Goal: Task Accomplishment & Management: Manage account settings

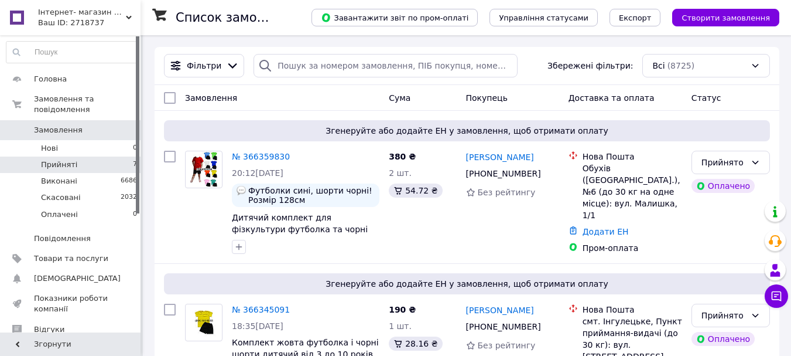
click at [61, 159] on span "Прийняті" at bounding box center [59, 164] width 36 height 11
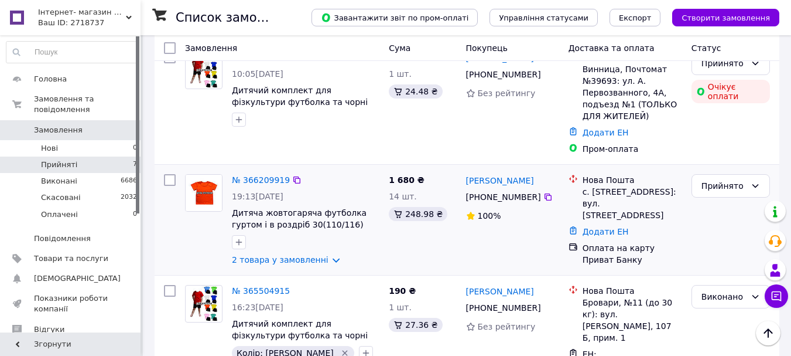
scroll to position [683, 0]
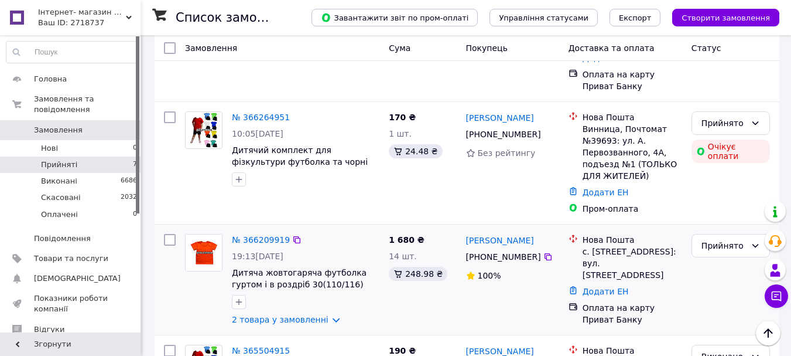
scroll to position [683, 0]
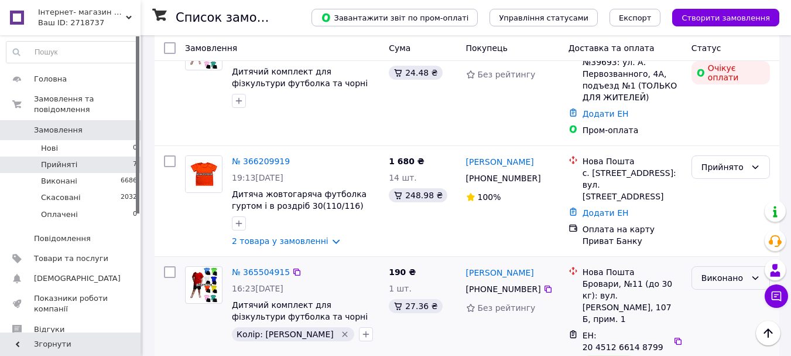
click at [722, 271] on div "Виконано" at bounding box center [724, 277] width 45 height 13
click at [271, 267] on link "№ 365504915" at bounding box center [261, 271] width 58 height 9
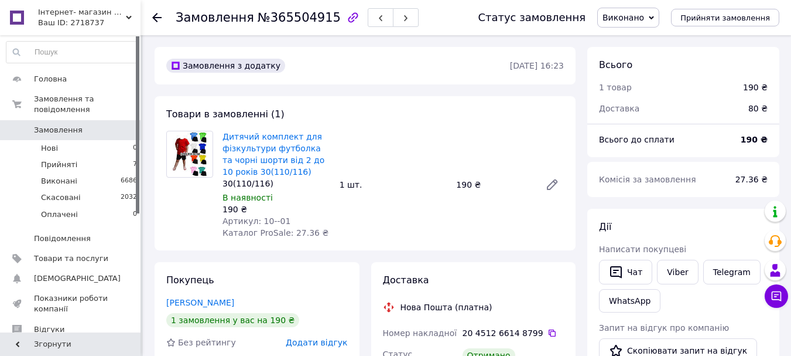
click at [156, 14] on use at bounding box center [156, 17] width 9 height 9
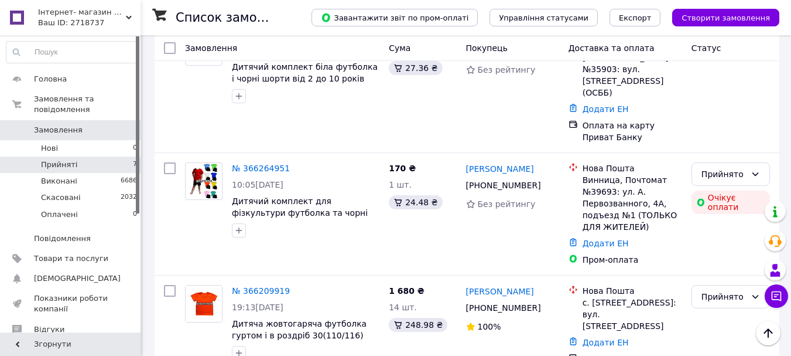
scroll to position [683, 0]
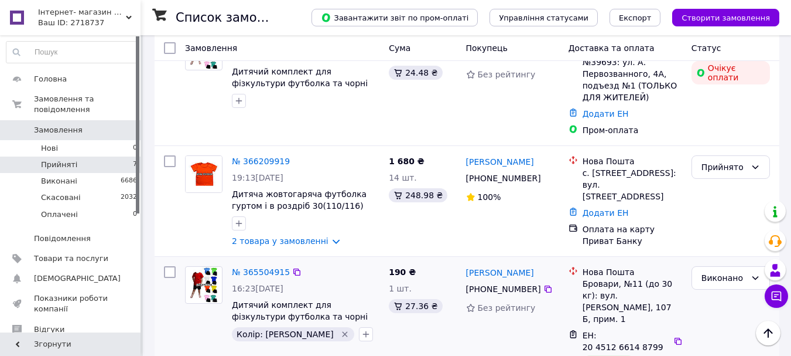
click at [170, 266] on input "checkbox" at bounding box center [170, 272] width 12 height 12
checkbox input "true"
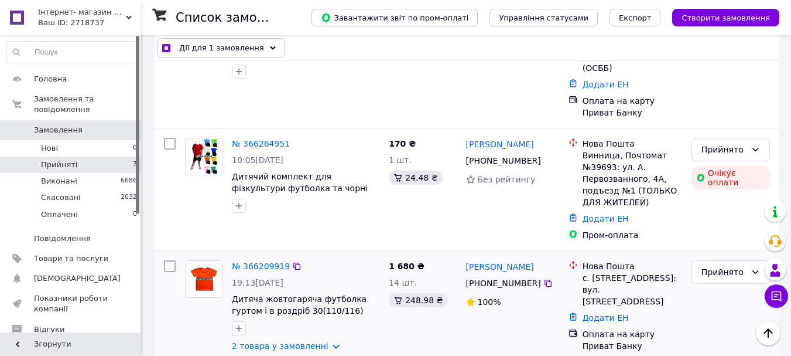
scroll to position [390, 0]
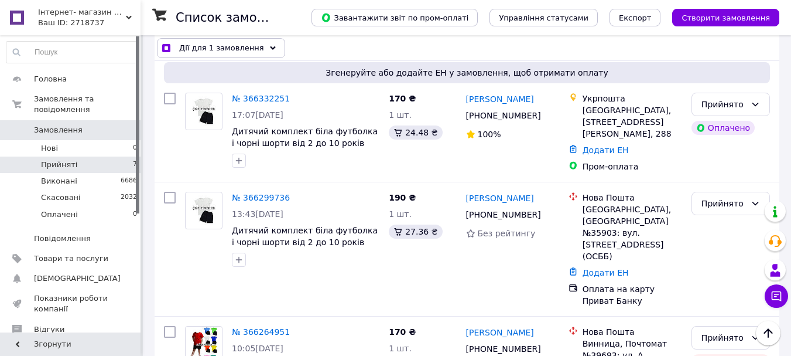
click at [262, 44] on div "Дії для 1 замовлення" at bounding box center [221, 48] width 128 height 20
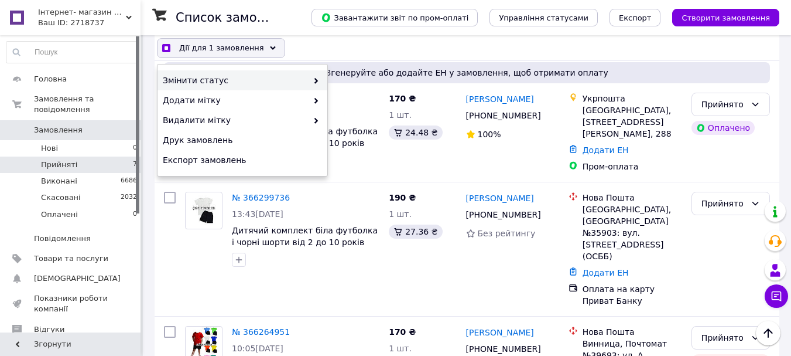
click at [180, 76] on span "Змінити статус" at bounding box center [235, 80] width 145 height 12
click at [315, 77] on span at bounding box center [313, 80] width 12 height 12
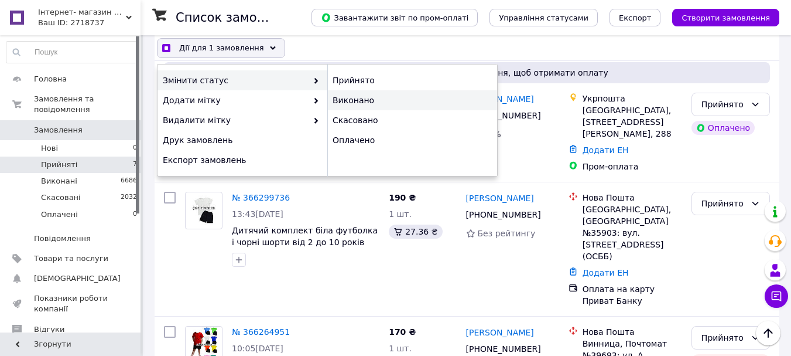
click at [344, 101] on div "Виконано" at bounding box center [412, 100] width 170 height 20
click at [353, 100] on div "Виконано" at bounding box center [412, 100] width 170 height 20
checkbox input "true"
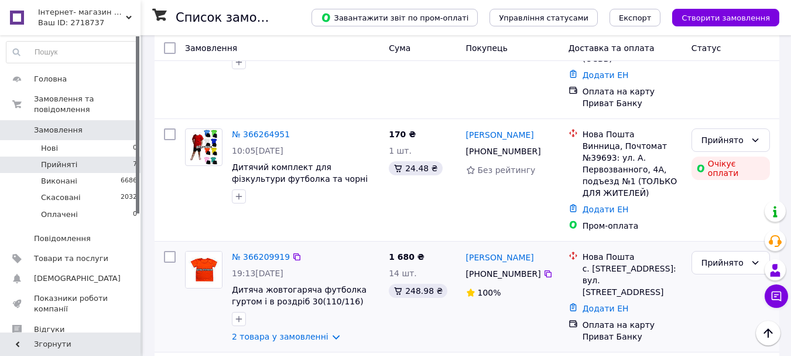
scroll to position [683, 0]
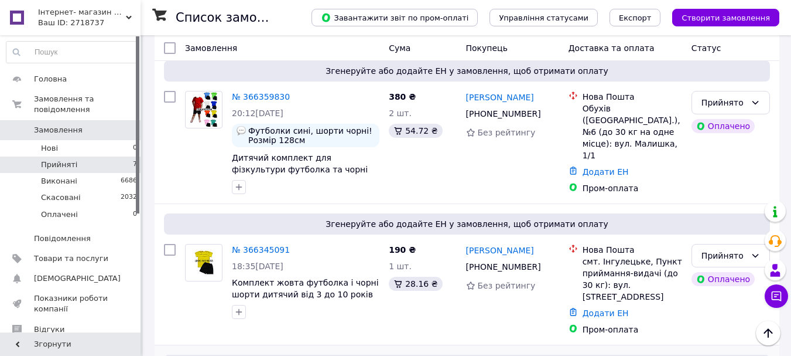
scroll to position [97, 0]
